Goal: Complete application form

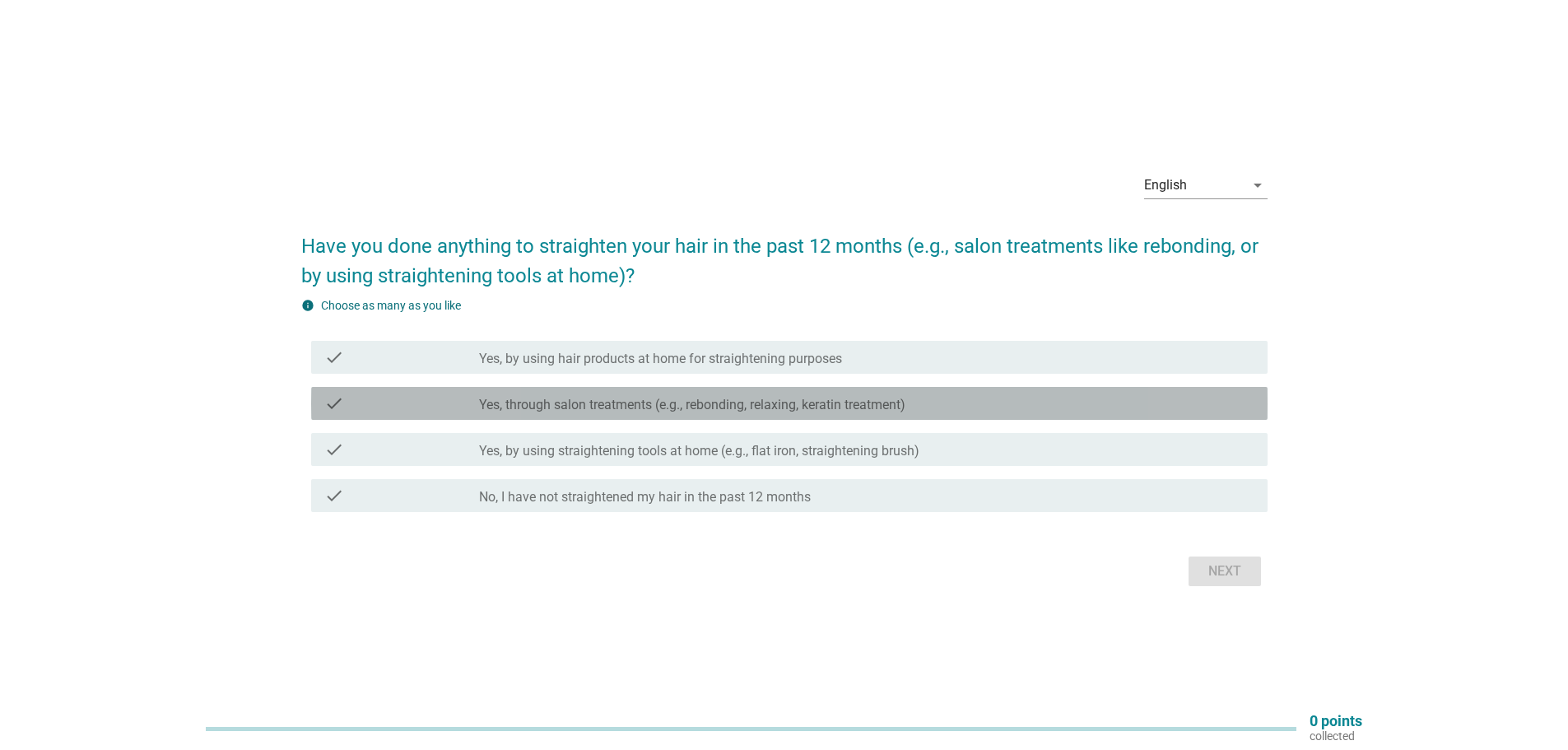
click at [627, 400] on label "Yes, through salon treatments (e.g., rebonding, relaxing, keratin treatment)" at bounding box center [692, 405] width 426 height 16
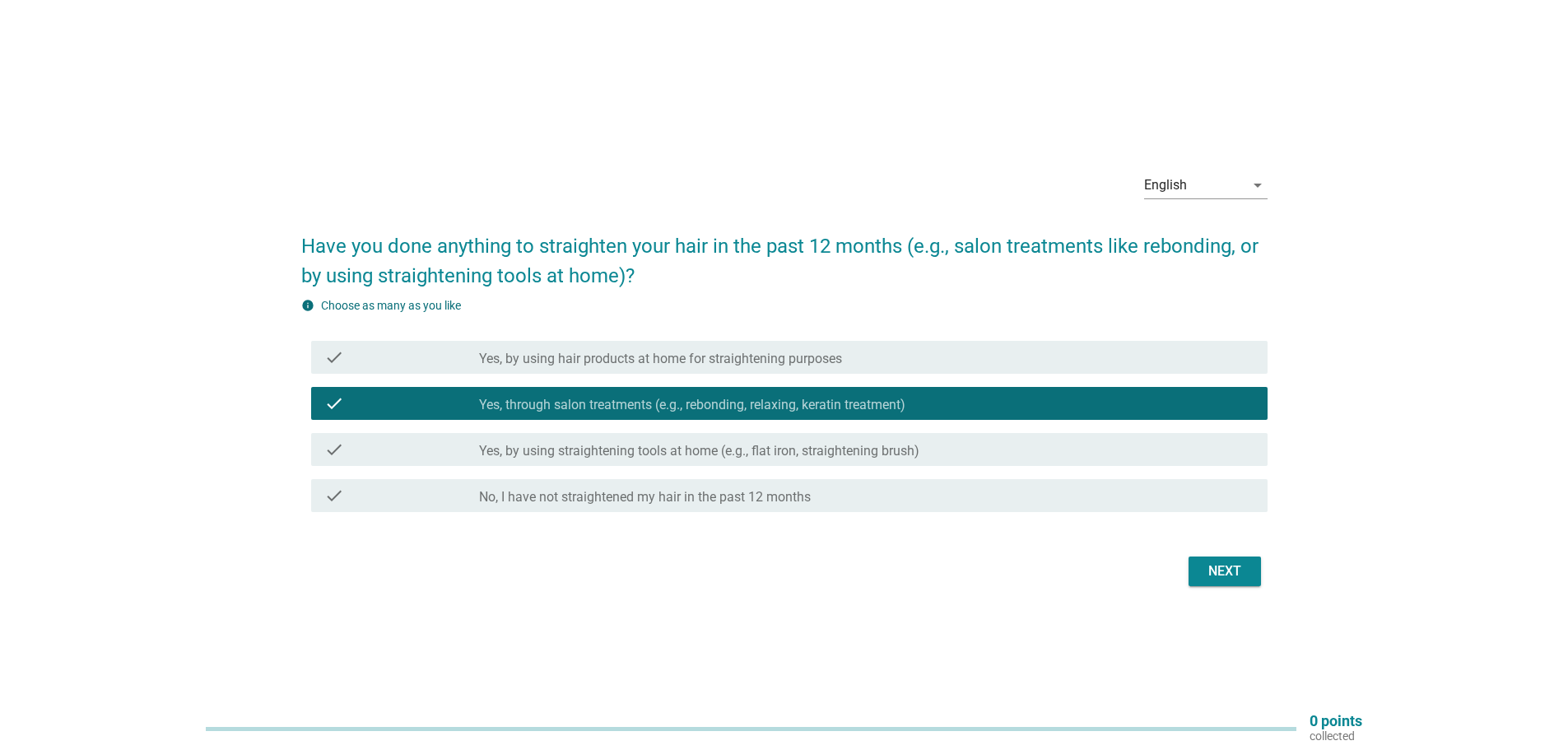
click at [1235, 570] on div "Next" at bounding box center [1225, 571] width 46 height 19
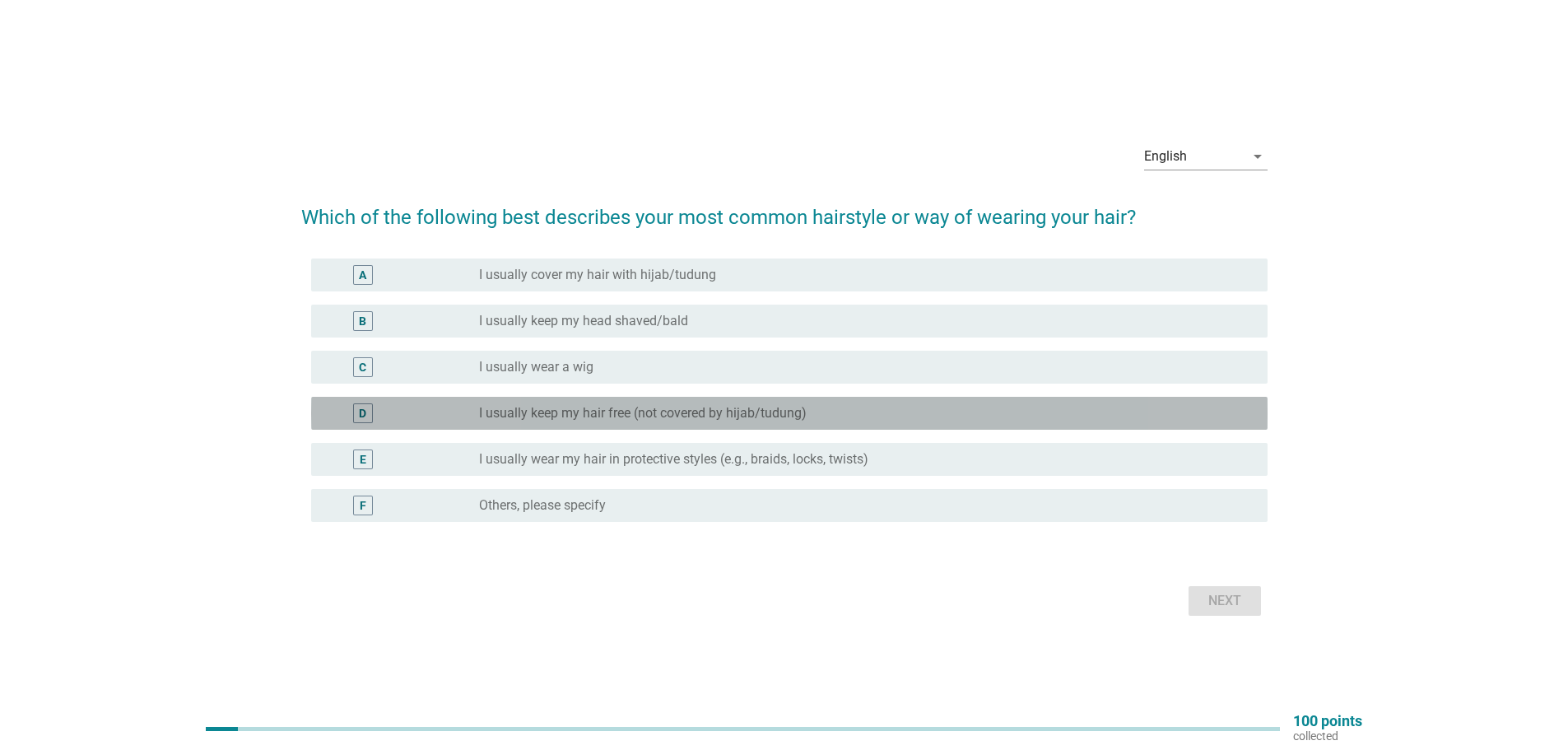
click at [687, 420] on label "I usually keep my hair free (not covered by hijab/tudung)" at bounding box center [642, 413] width 328 height 16
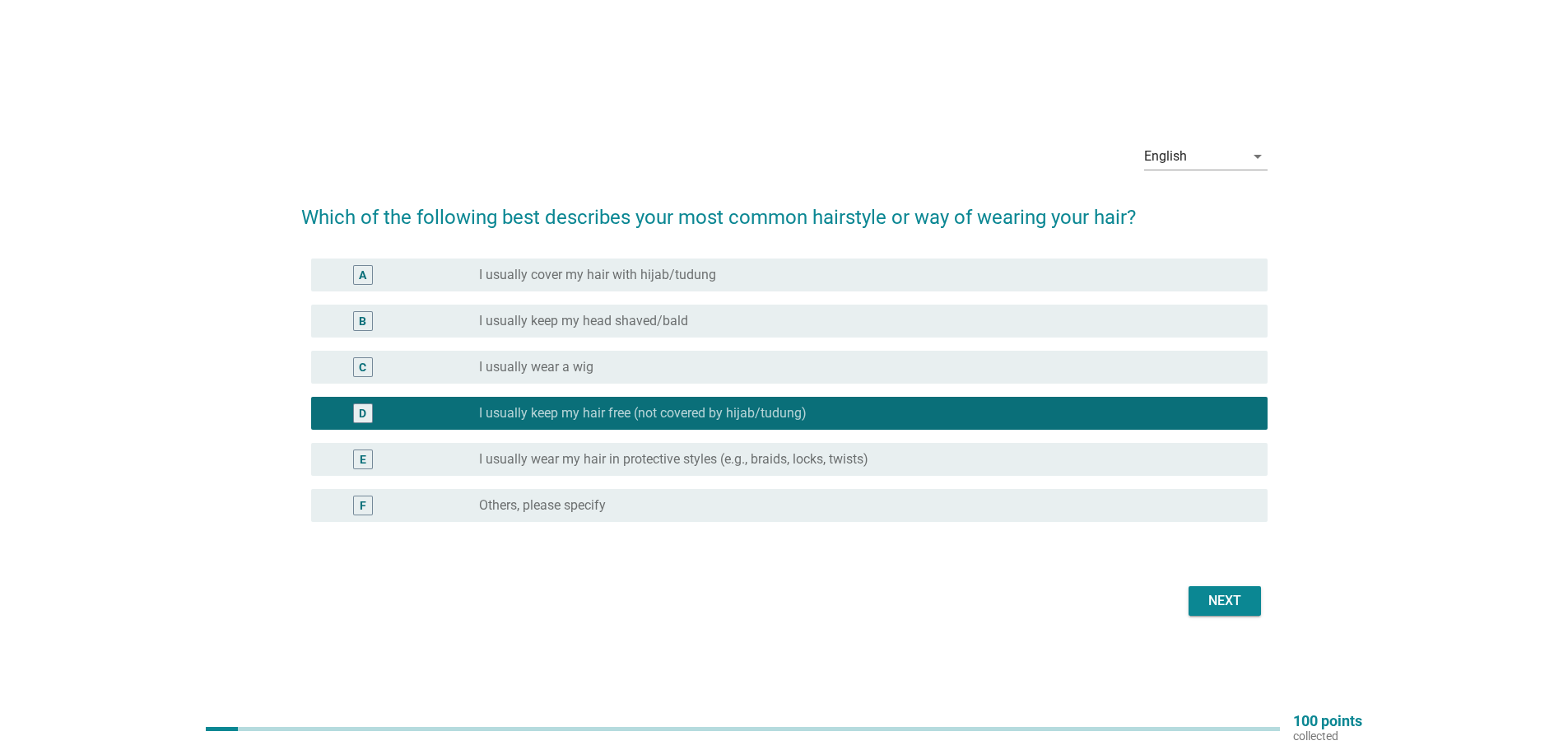
click at [1206, 601] on div "Next" at bounding box center [1225, 601] width 46 height 19
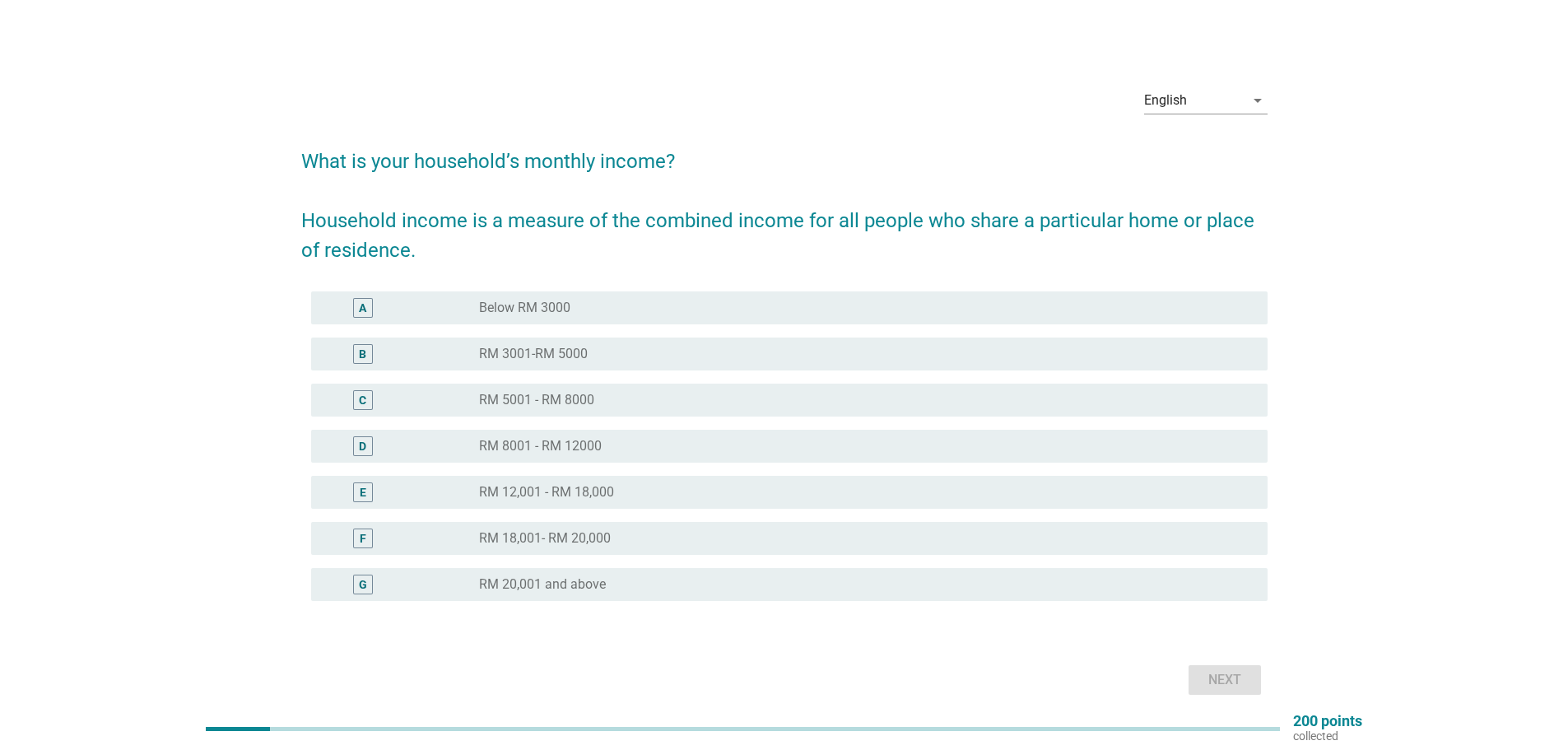
click at [651, 341] on div "B radio_button_unchecked RM 3001-RM 5000" at bounding box center [789, 354] width 956 height 33
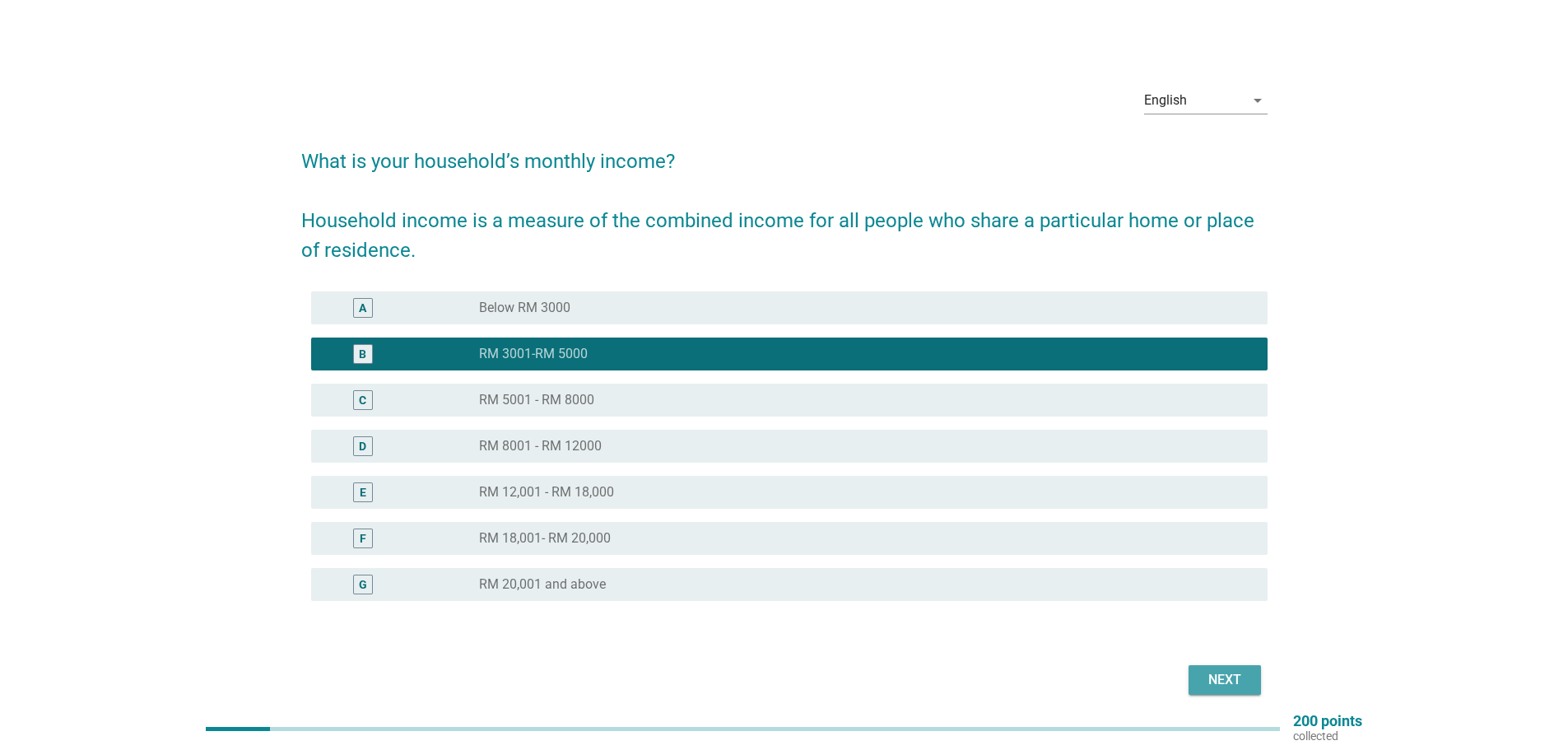
click at [1242, 691] on button "Next" at bounding box center [1224, 679] width 72 height 30
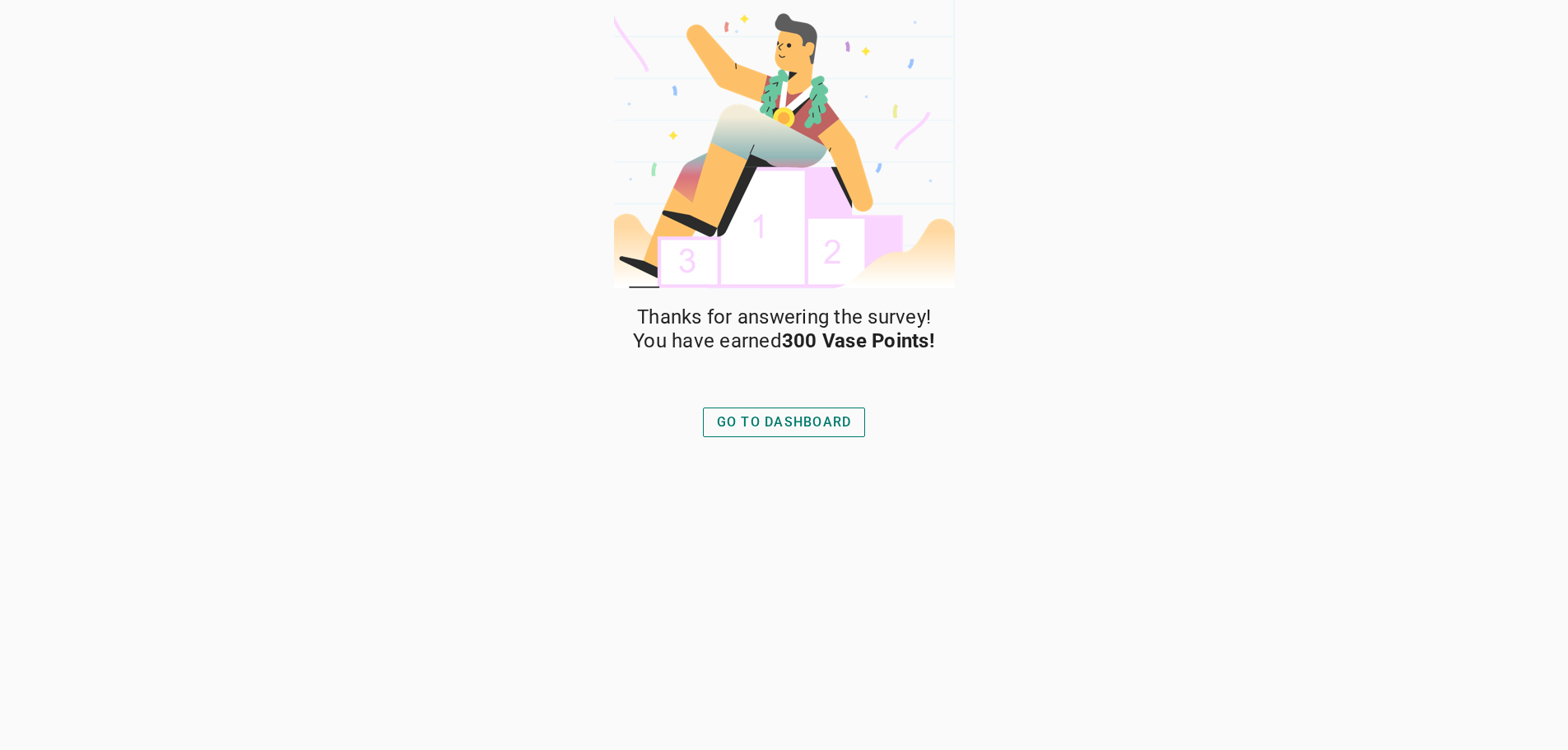
click at [811, 419] on div "GO TO DASHBOARD" at bounding box center [784, 422] width 135 height 19
